Goal: Transaction & Acquisition: Book appointment/travel/reservation

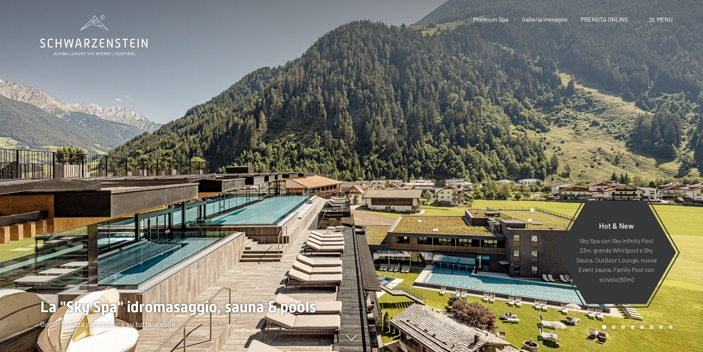
click at [656, 22] on div "Menu" at bounding box center [661, 19] width 23 height 8
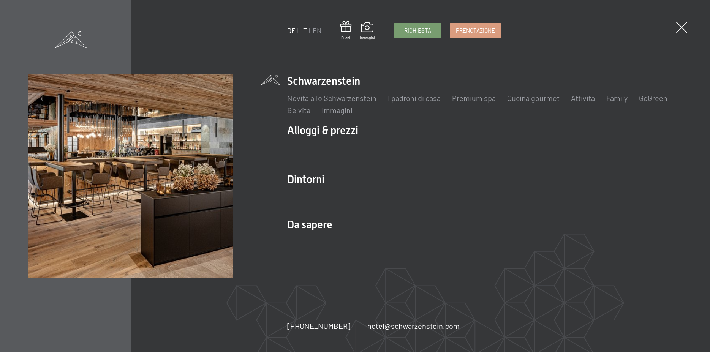
click at [293, 32] on link "DE" at bounding box center [291, 30] width 8 height 8
click at [289, 33] on link "DE" at bounding box center [291, 30] width 8 height 8
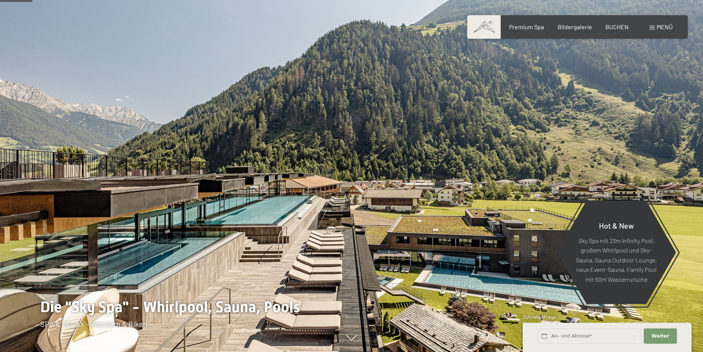
click at [658, 333] on button "Weiter Adressfelder ausblenden" at bounding box center [660, 336] width 33 height 16
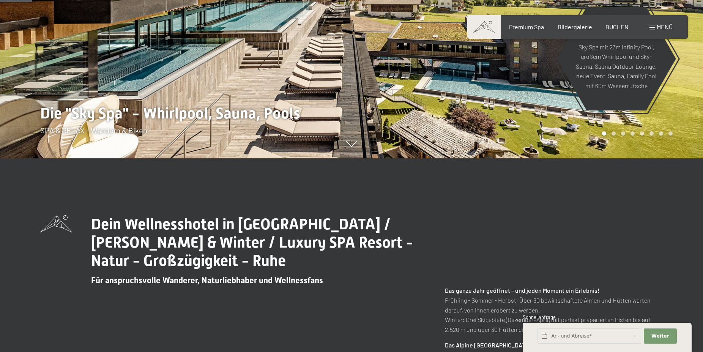
scroll to position [194, 0]
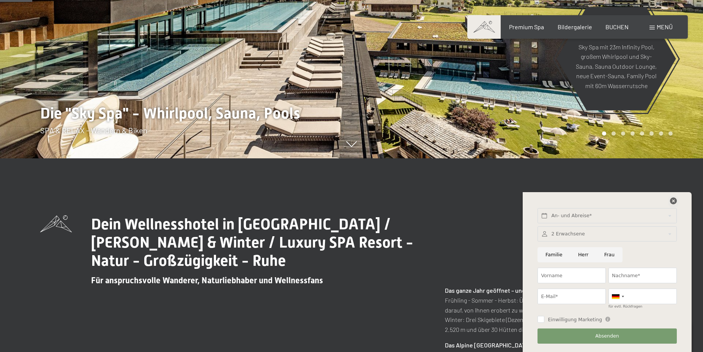
click at [671, 199] on icon at bounding box center [673, 200] width 7 height 7
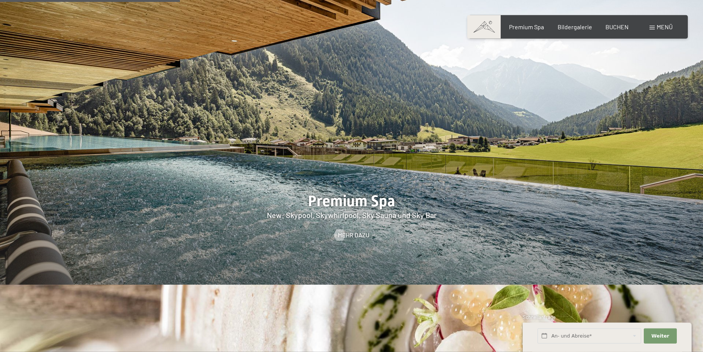
scroll to position [1084, 0]
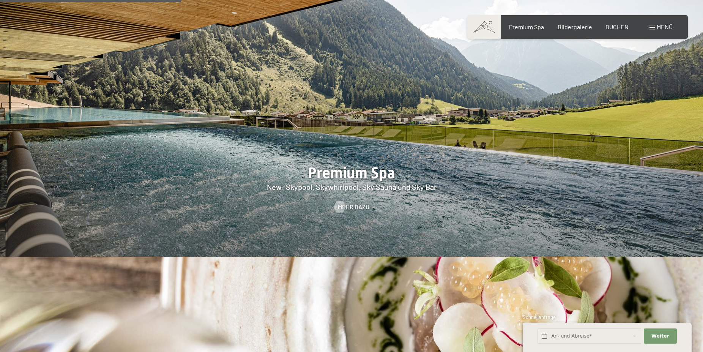
click at [659, 24] on span "Menü" at bounding box center [665, 26] width 16 height 7
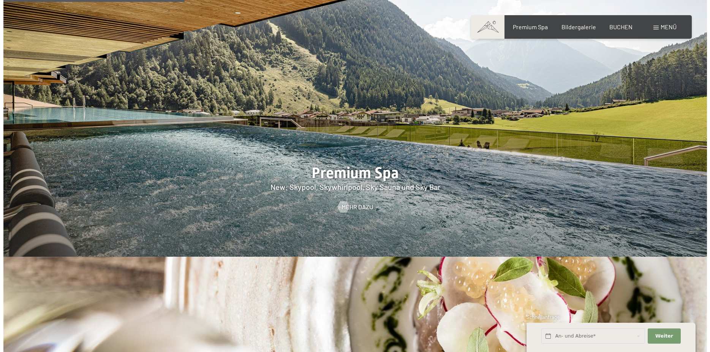
scroll to position [1087, 0]
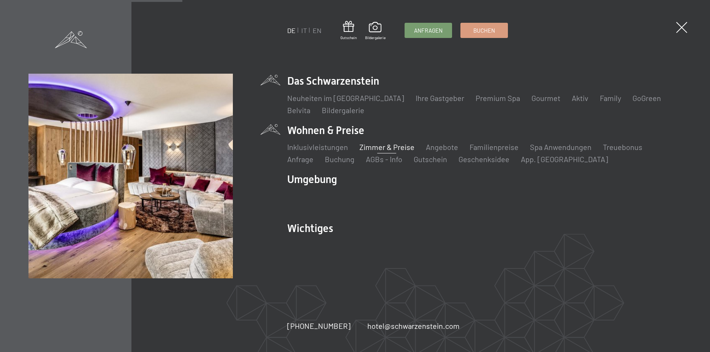
click at [396, 148] on link "Zimmer & Preise" at bounding box center [386, 146] width 55 height 9
click at [391, 148] on link "Zimmer & Preise" at bounding box center [386, 146] width 55 height 9
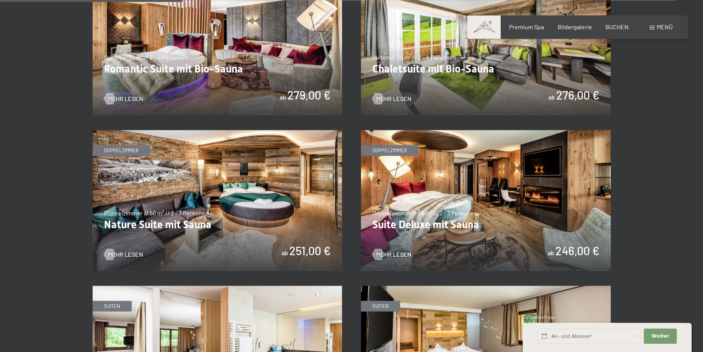
scroll to position [697, 0]
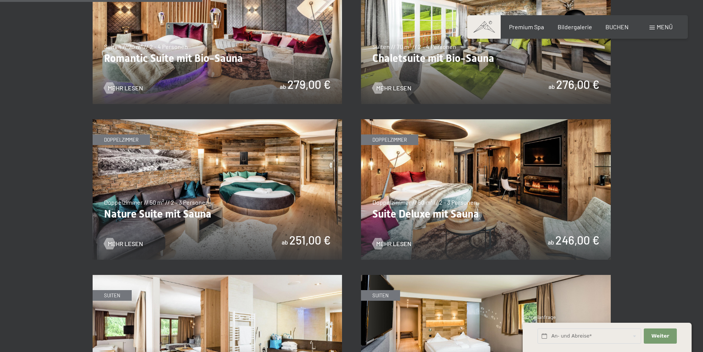
click at [295, 238] on img at bounding box center [218, 189] width 250 height 140
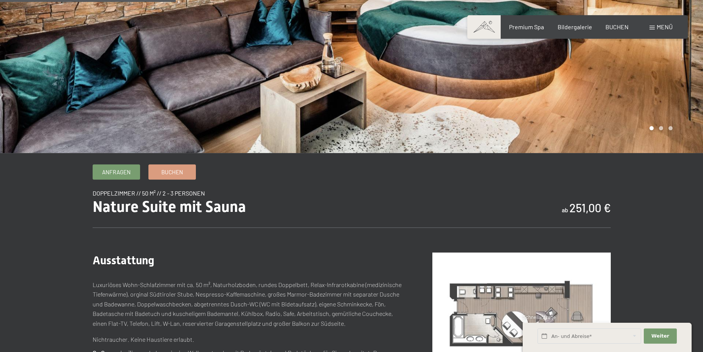
scroll to position [107, 0]
